Goal: Information Seeking & Learning: Learn about a topic

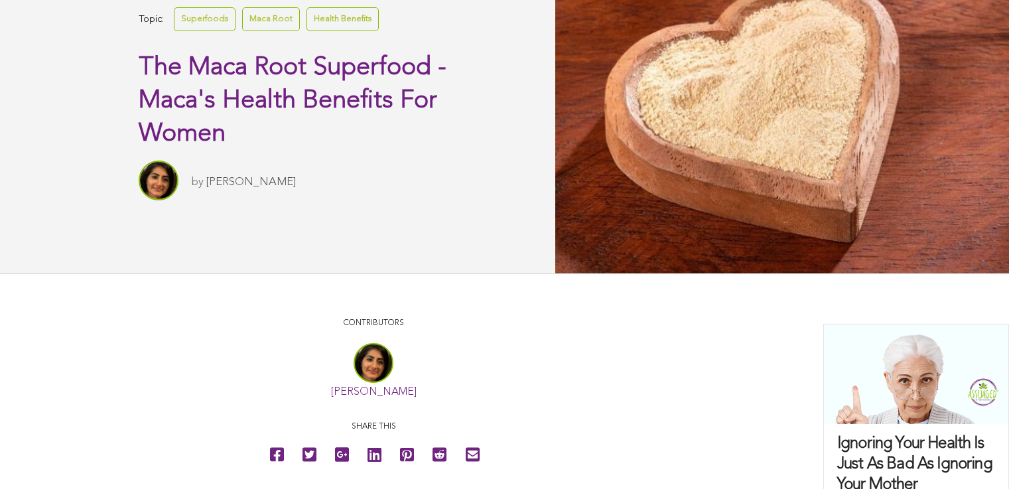
click at [174, 31] on link "Superfoods" at bounding box center [205, 18] width 62 height 23
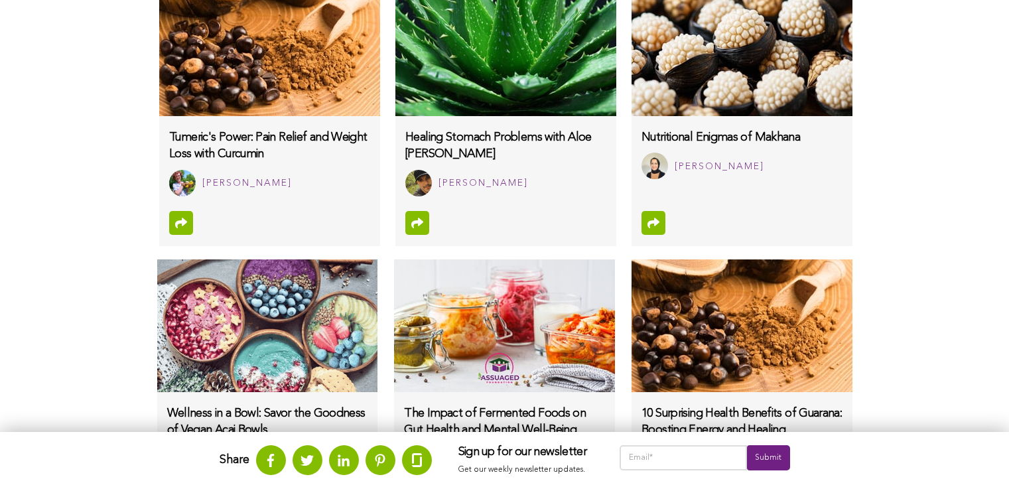
scroll to position [1195, 0]
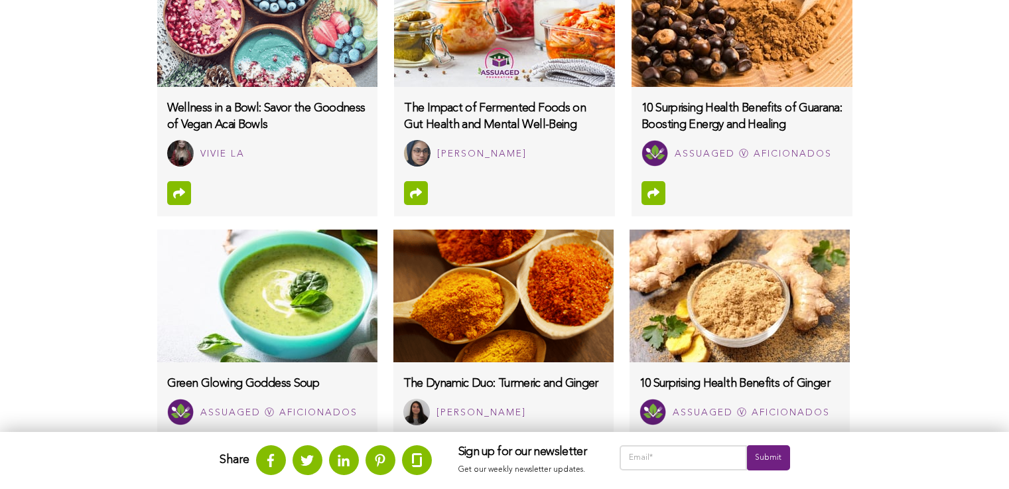
click at [629, 362] on img at bounding box center [739, 296] width 220 height 133
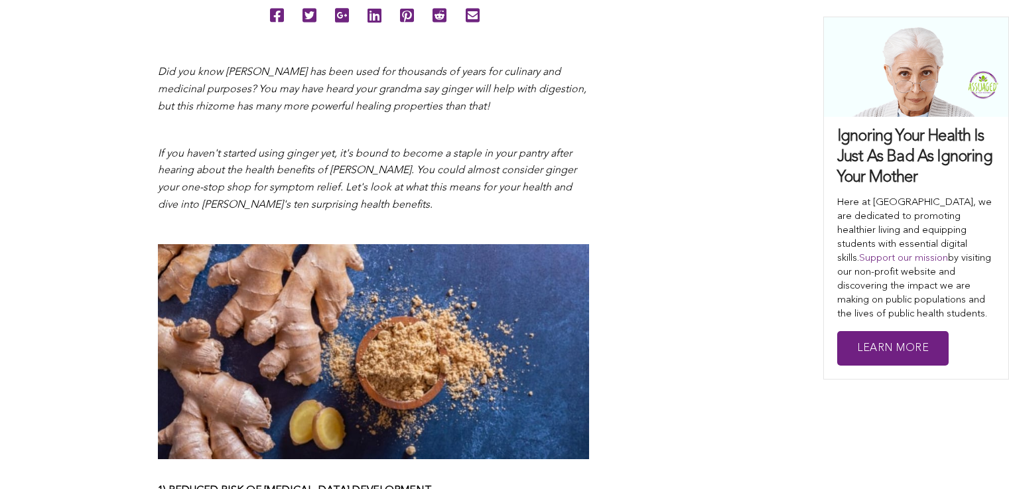
scroll to position [825, 0]
